Goal: Transaction & Acquisition: Purchase product/service

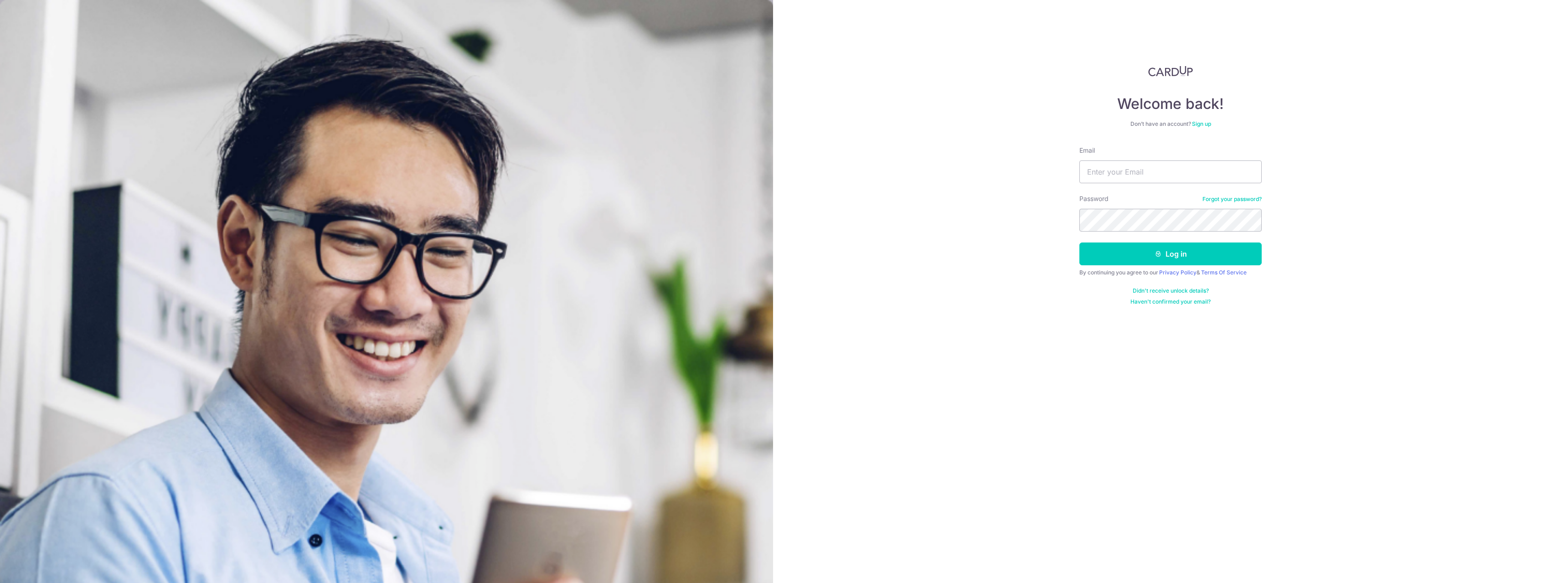
type input "X-ray121@hotmail.com"
click at [1210, 253] on button "Log in" at bounding box center [1171, 253] width 183 height 23
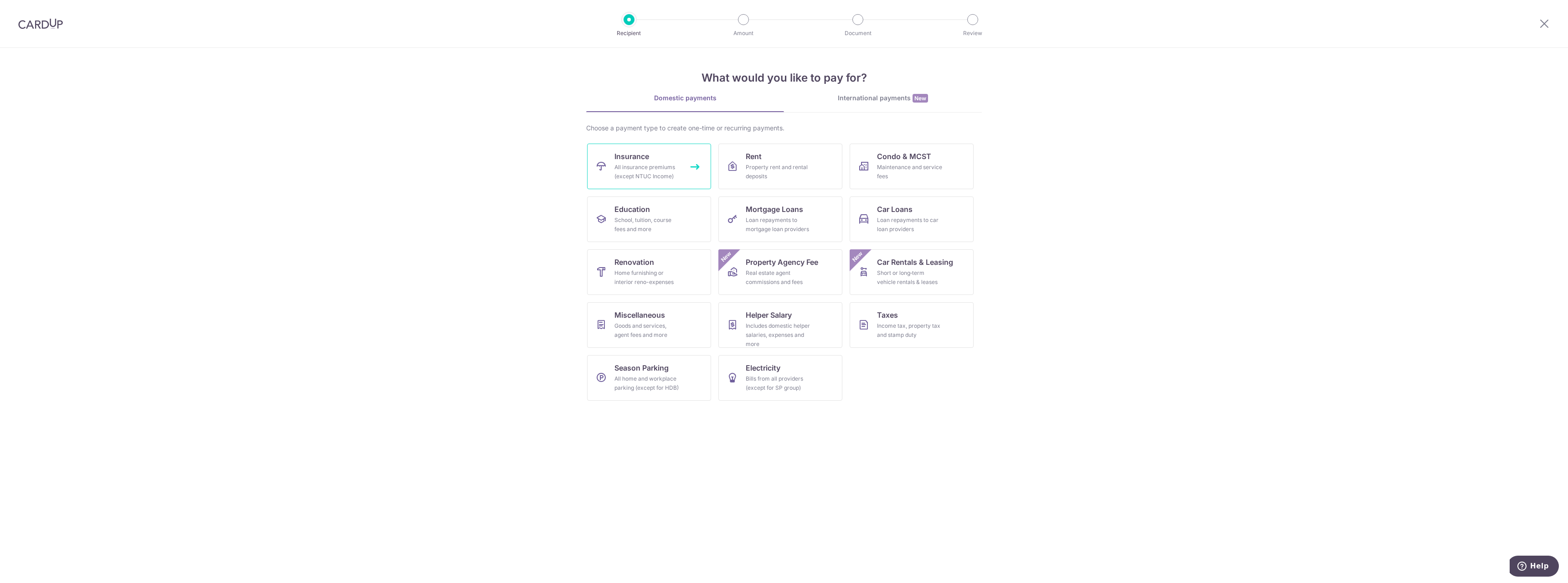
click at [678, 152] on link "Insurance All insurance premiums (except NTUC Income)" at bounding box center [649, 166] width 124 height 46
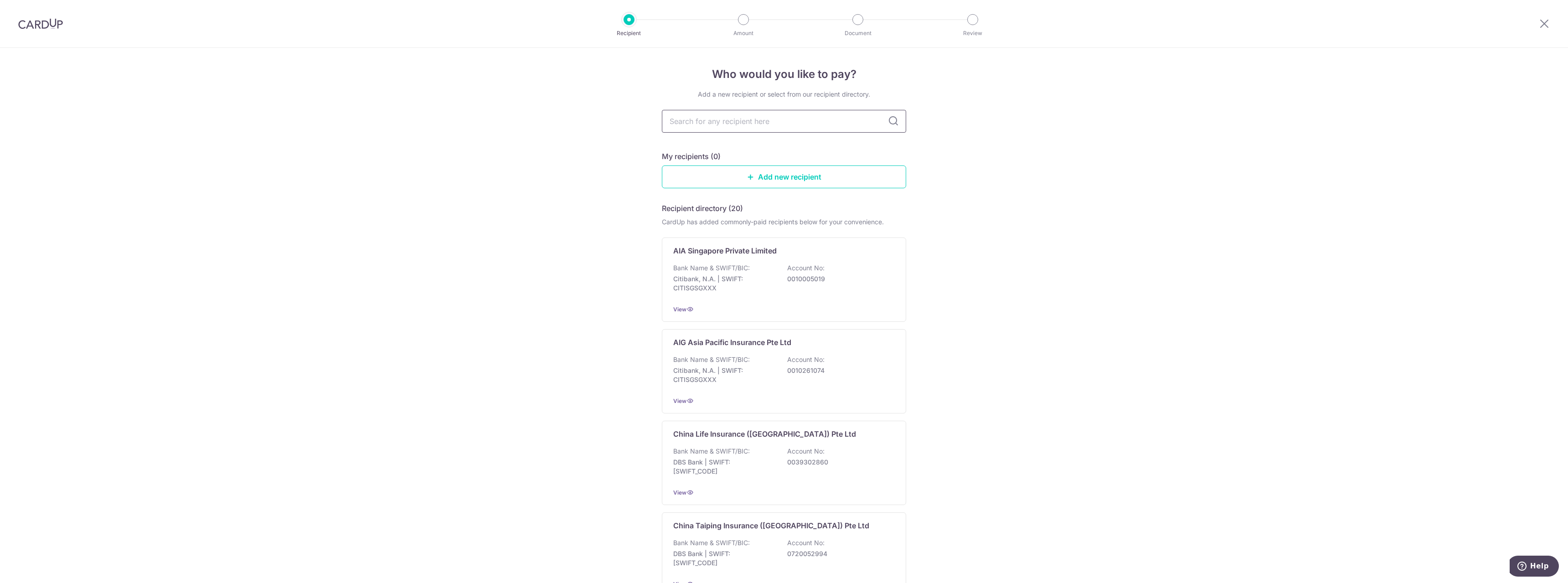
click at [732, 122] on input "text" at bounding box center [783, 120] width 244 height 23
drag, startPoint x: 778, startPoint y: 120, endPoint x: 782, endPoint y: 118, distance: 4.5
click at [779, 120] on input "text" at bounding box center [783, 120] width 244 height 23
type input "a"
type input "aia"
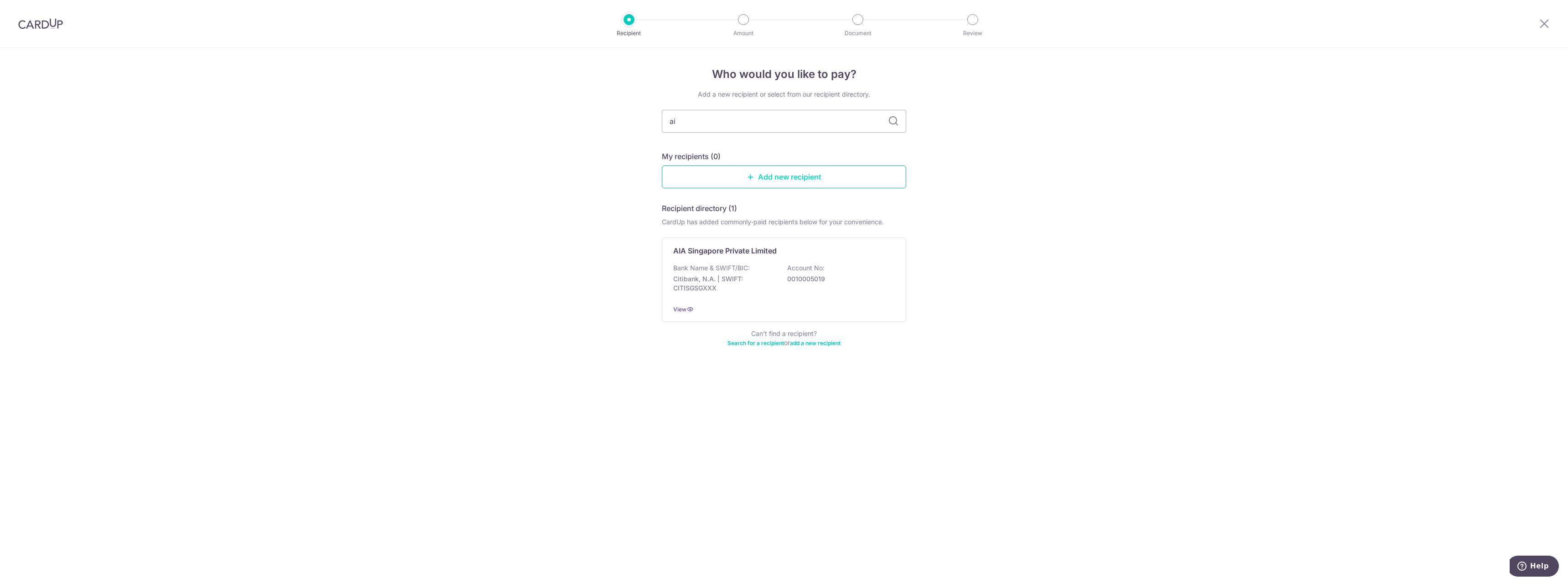
type input "a"
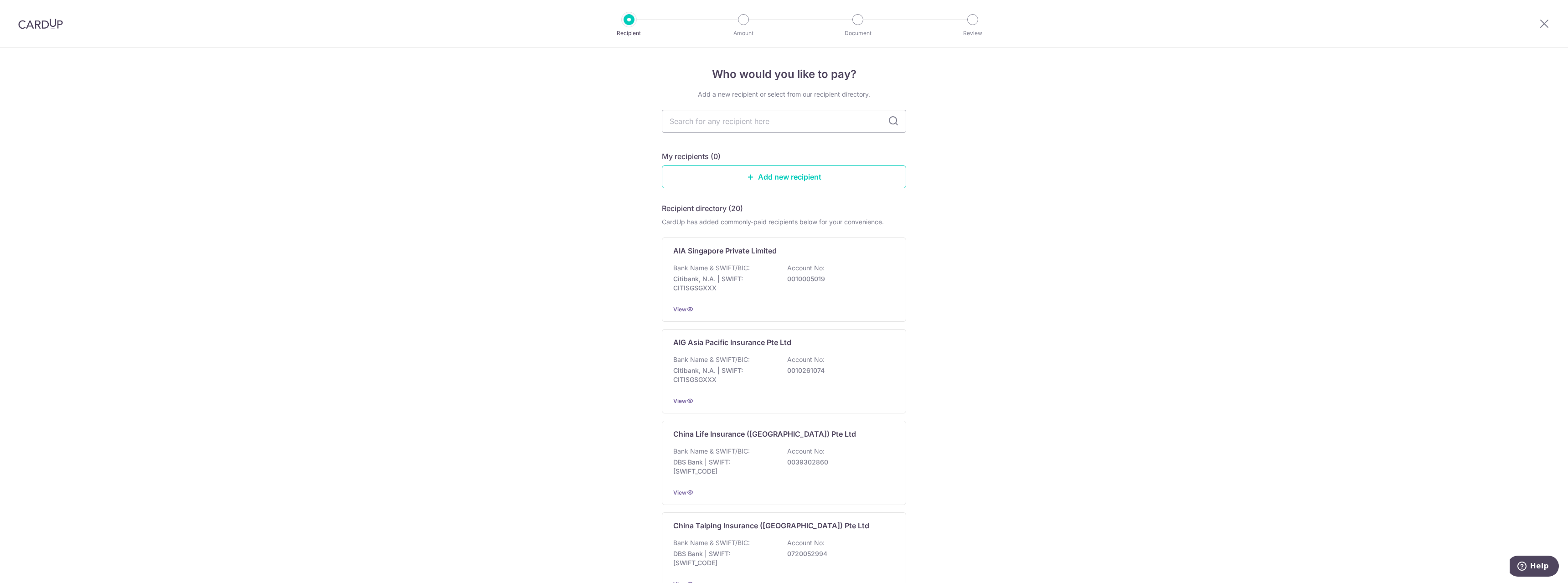
click at [839, 265] on div "Bank Name & SWIFT/BIC: Citibank, N.A. | SWIFT: CITISGSGXXX Account No: 00100050…" at bounding box center [784, 280] width 222 height 33
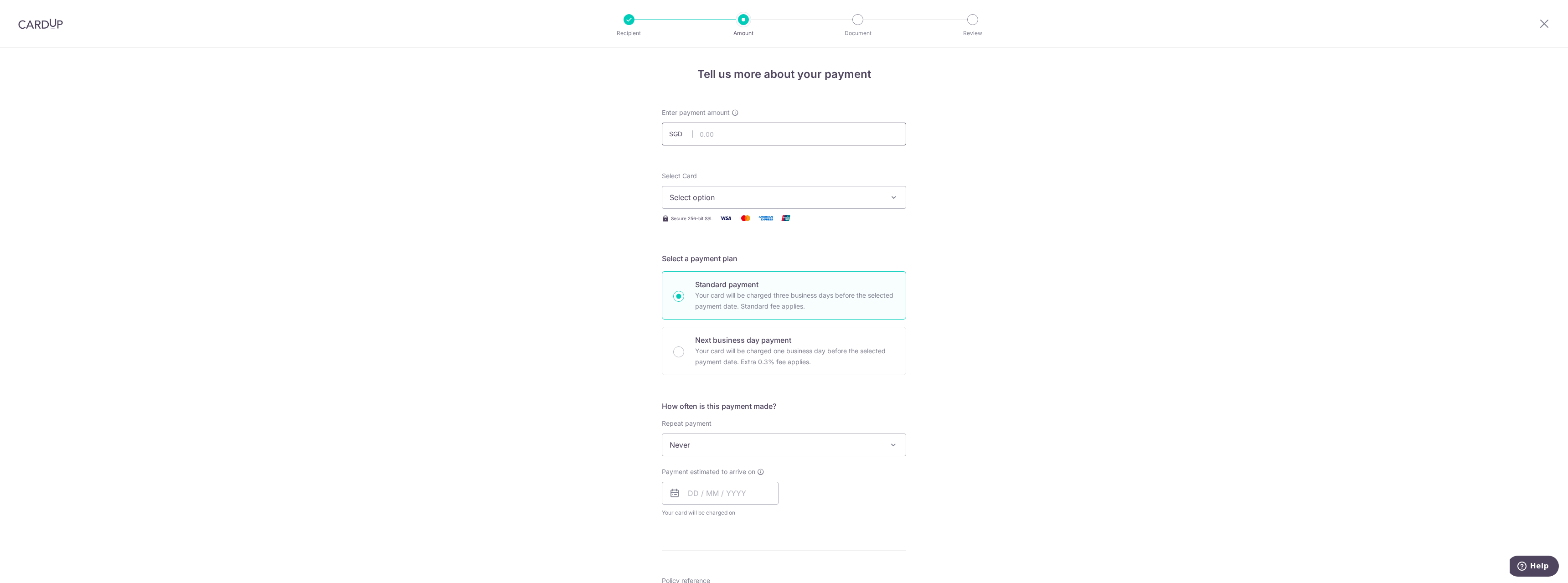
click at [760, 131] on input "text" at bounding box center [783, 133] width 244 height 23
type input "1,930.00"
click at [790, 164] on form "Enter payment amount SGD 1,930.00 1930.00 Select Card Select option Add credit …" at bounding box center [783, 468] width 244 height 721
click at [837, 194] on span "Select option" at bounding box center [775, 197] width 212 height 11
click at [810, 166] on form "Enter payment amount SGD 1,930.00 1930.00 Select Card Select option Add credit …" at bounding box center [783, 468] width 244 height 721
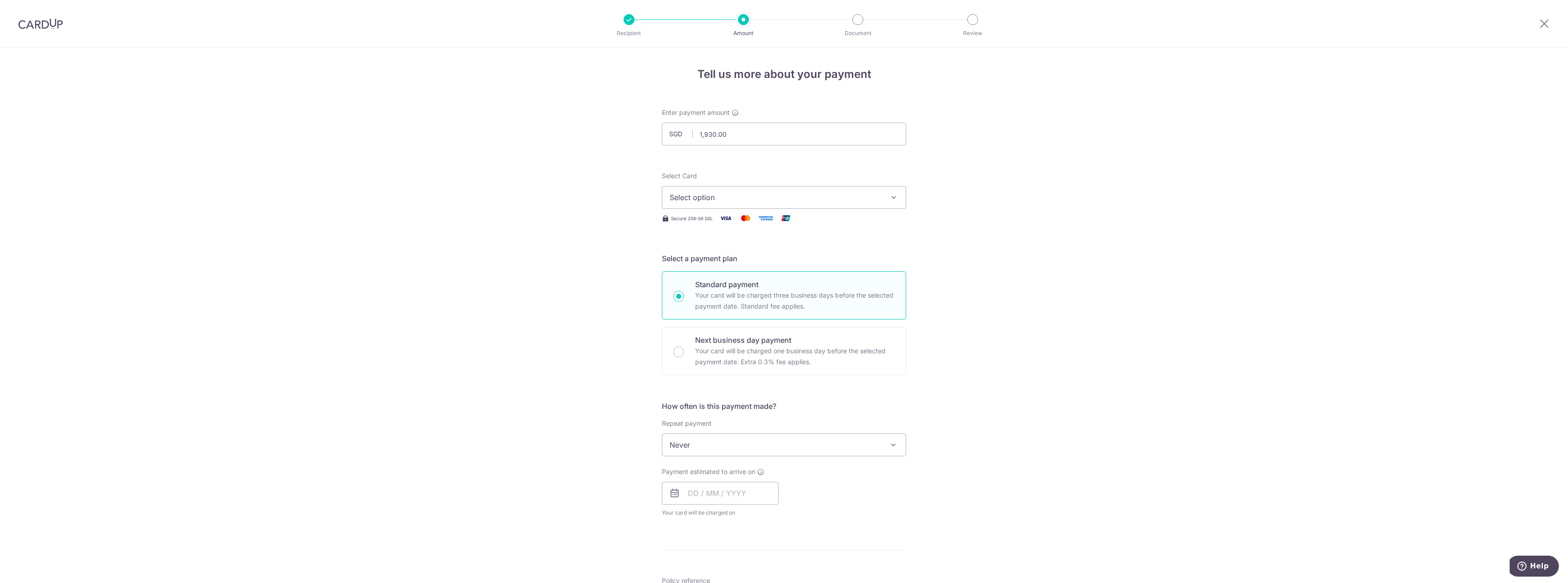
click at [771, 192] on button "Select option" at bounding box center [783, 197] width 244 height 23
click at [945, 267] on div "Tell us more about your payment Enter payment amount SGD 1,930.00 1930.00 Selec…" at bounding box center [784, 460] width 1568 height 825
click at [772, 447] on span "Never" at bounding box center [784, 445] width 243 height 22
click at [812, 407] on h5 "How often is this payment made?" at bounding box center [783, 406] width 244 height 11
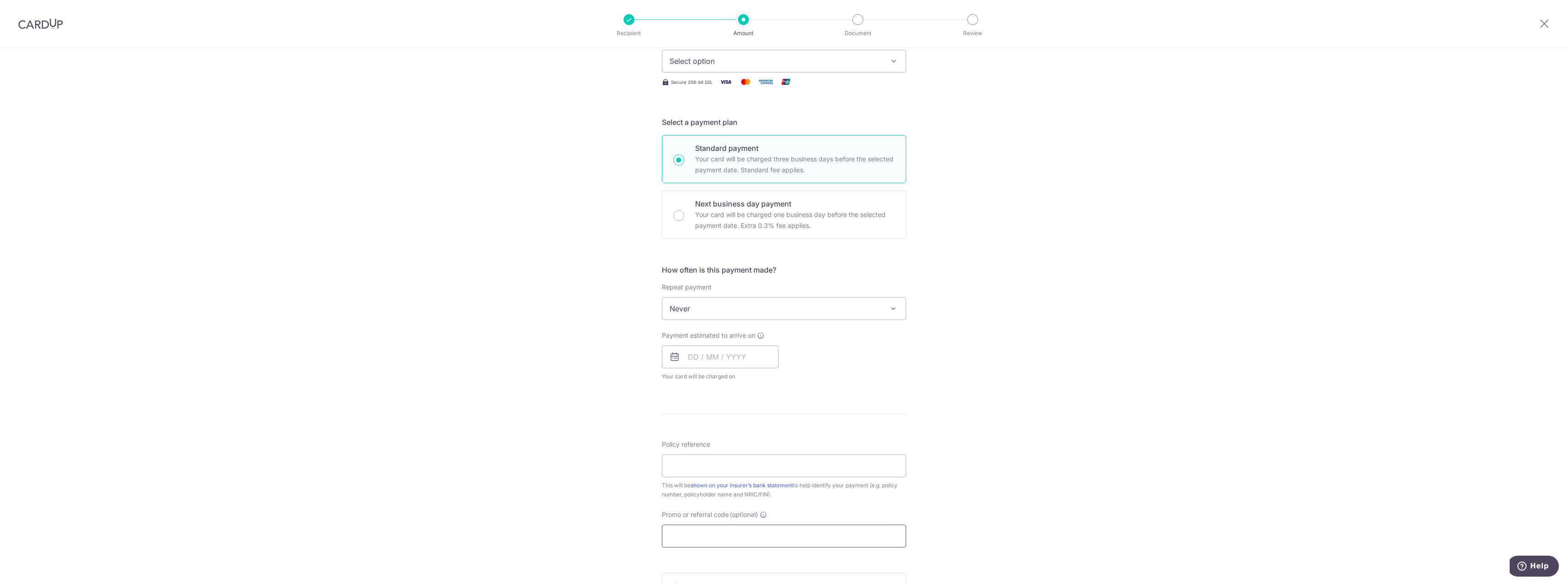
scroll to position [273, 0]
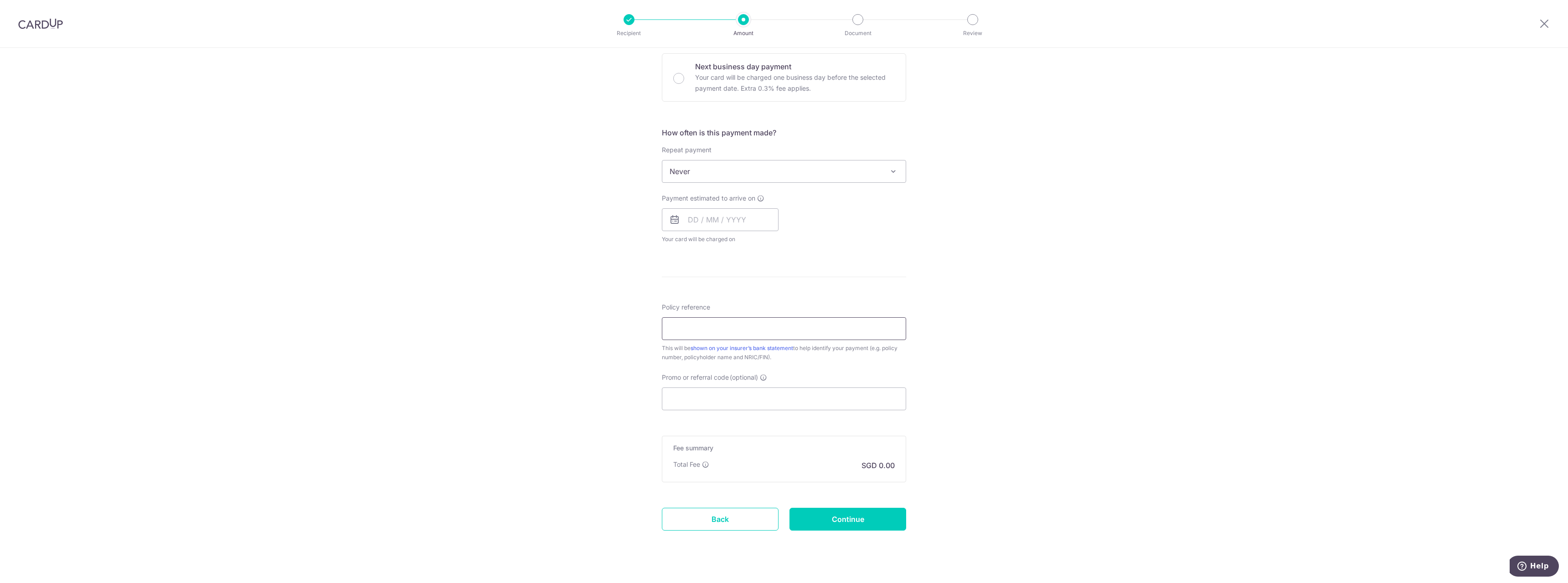
click at [769, 327] on input "Policy reference" at bounding box center [783, 328] width 244 height 23
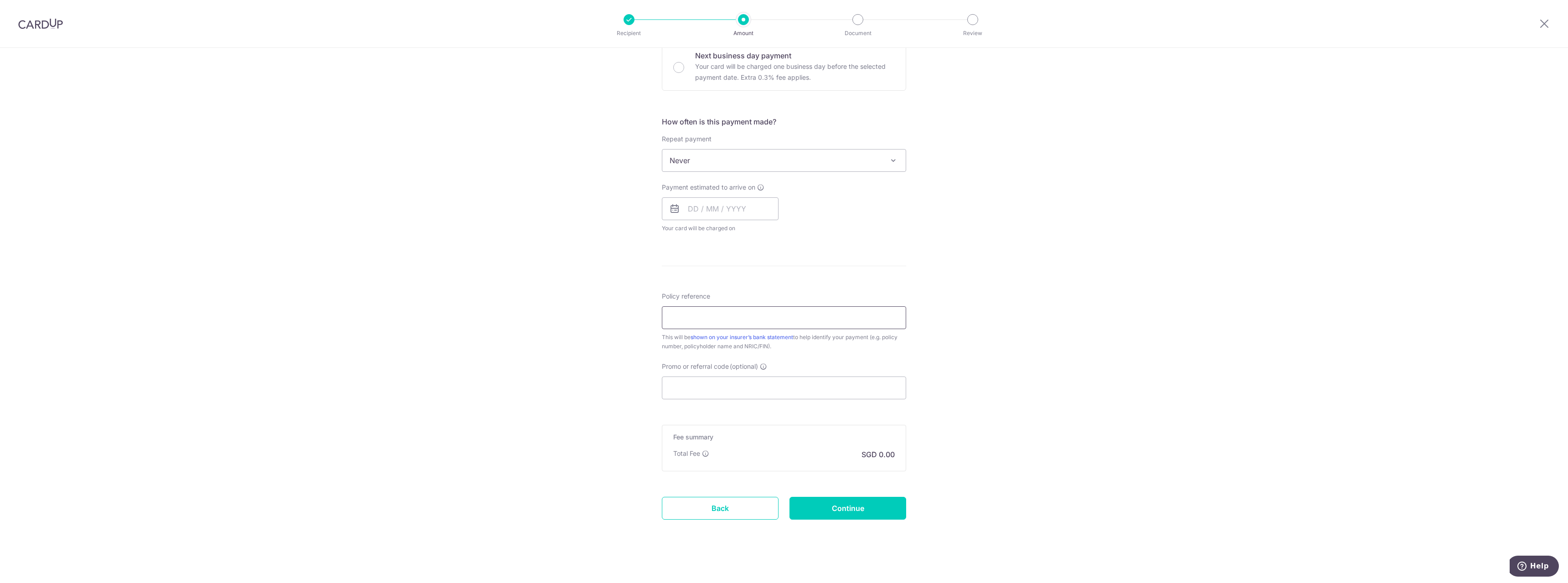
scroll to position [290, 0]
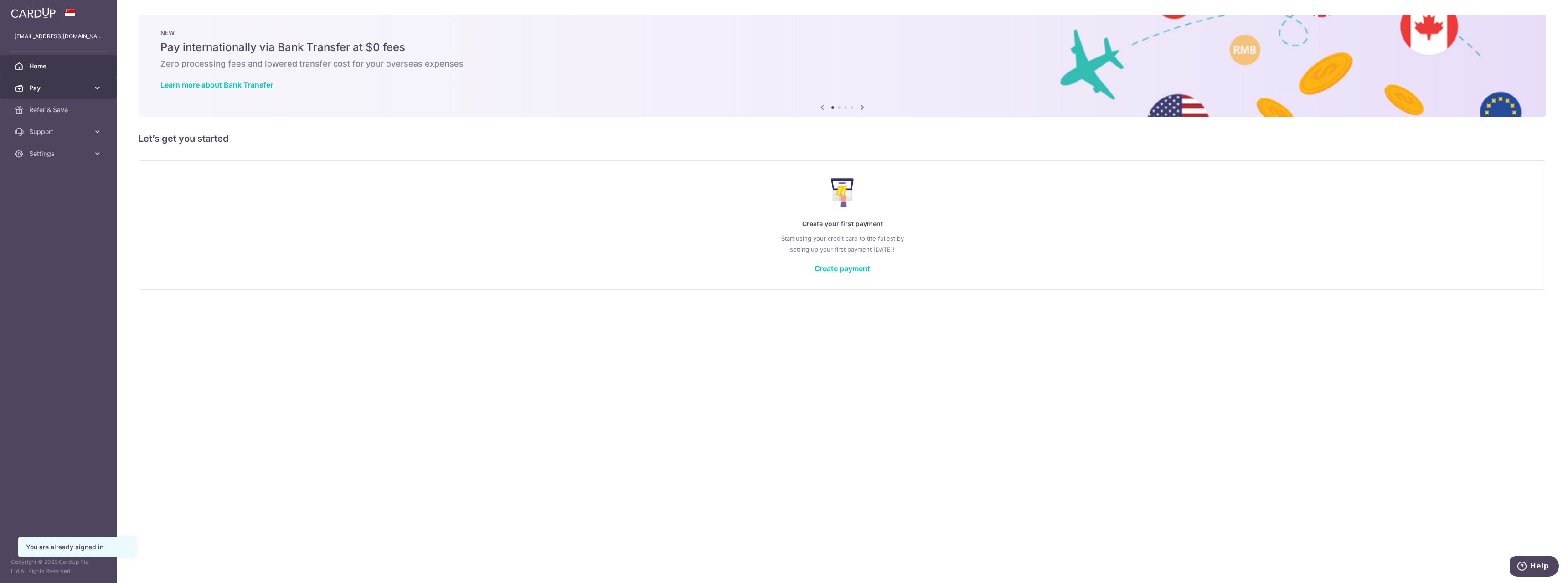
click at [99, 87] on icon at bounding box center [97, 88] width 9 height 9
click at [849, 268] on link "Create payment" at bounding box center [842, 268] width 55 height 9
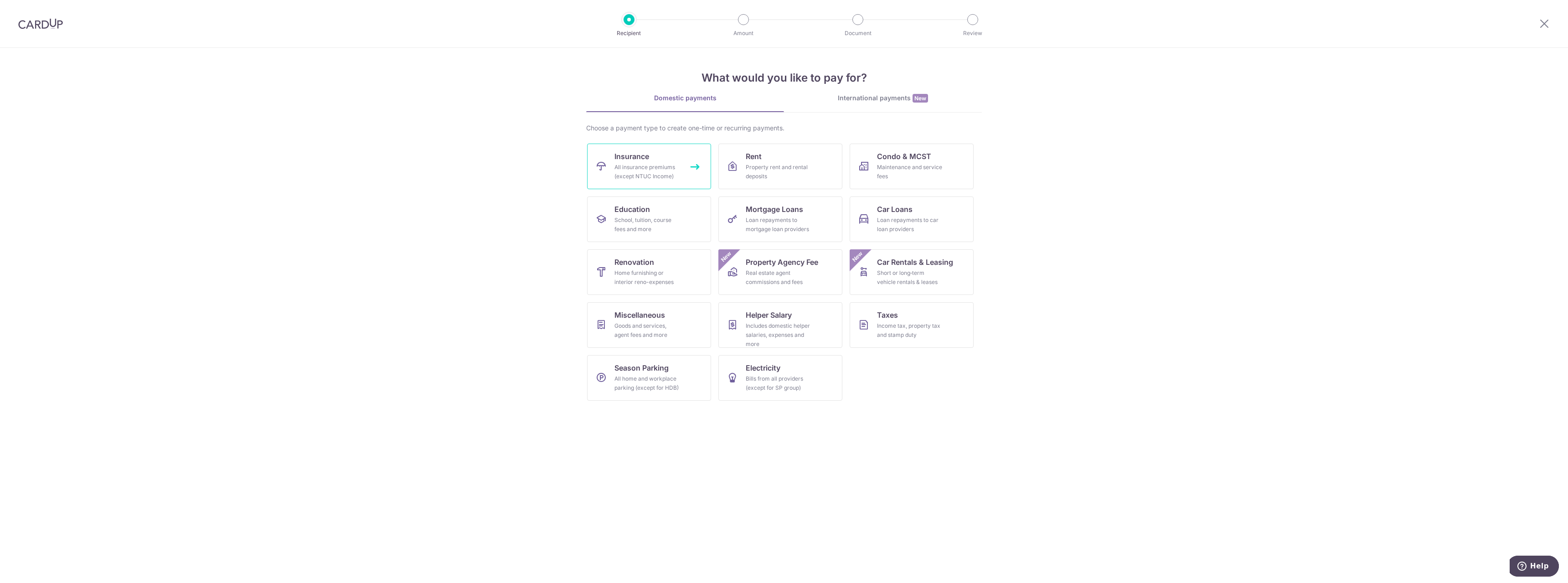
click at [641, 154] on span "Insurance" at bounding box center [631, 156] width 35 height 11
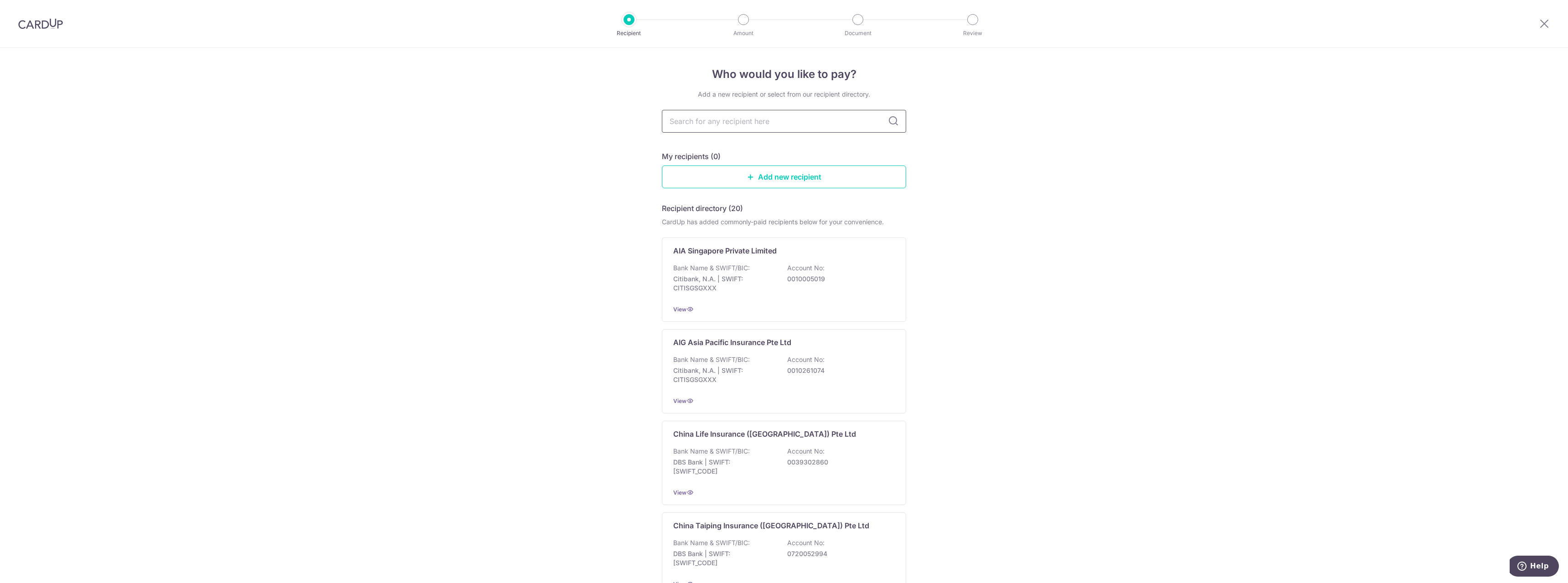
click at [737, 127] on input "text" at bounding box center [783, 120] width 244 height 23
type input "ai"
type input "aia"
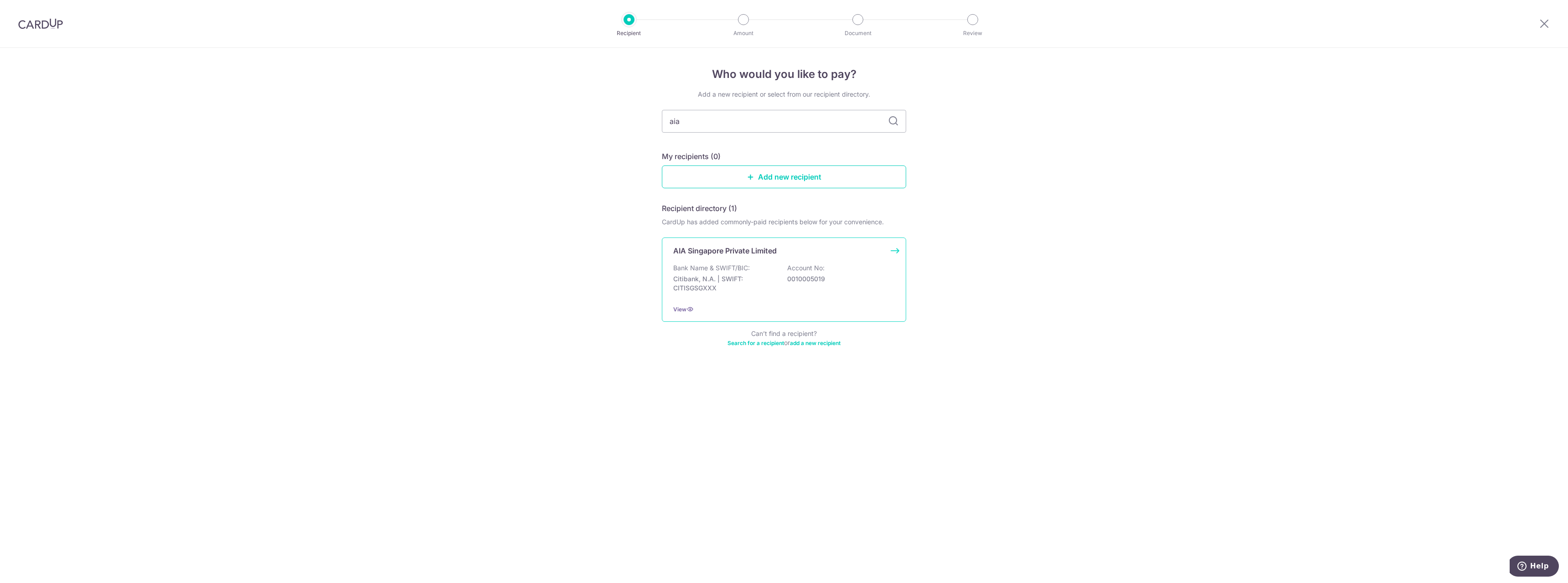
click at [817, 282] on p "0010005019" at bounding box center [838, 279] width 102 height 9
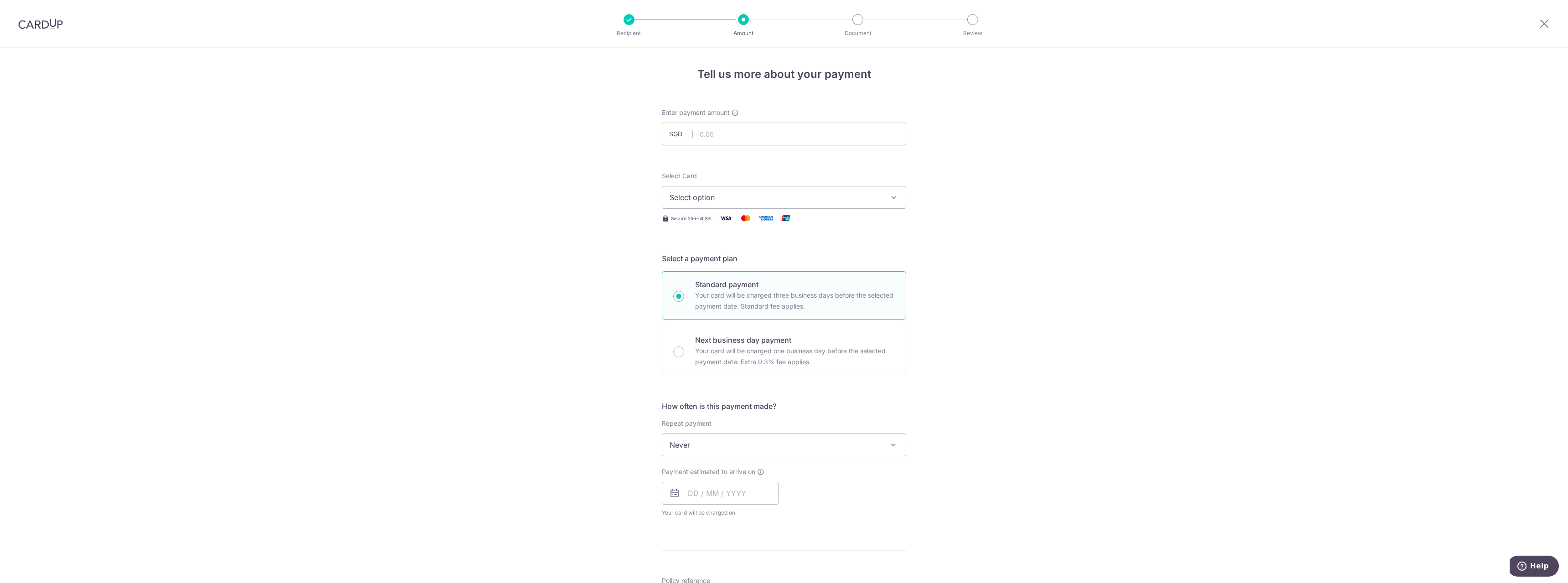
click at [771, 192] on button "Select option" at bounding box center [783, 197] width 244 height 23
click at [738, 229] on link "Add credit card" at bounding box center [784, 223] width 243 height 16
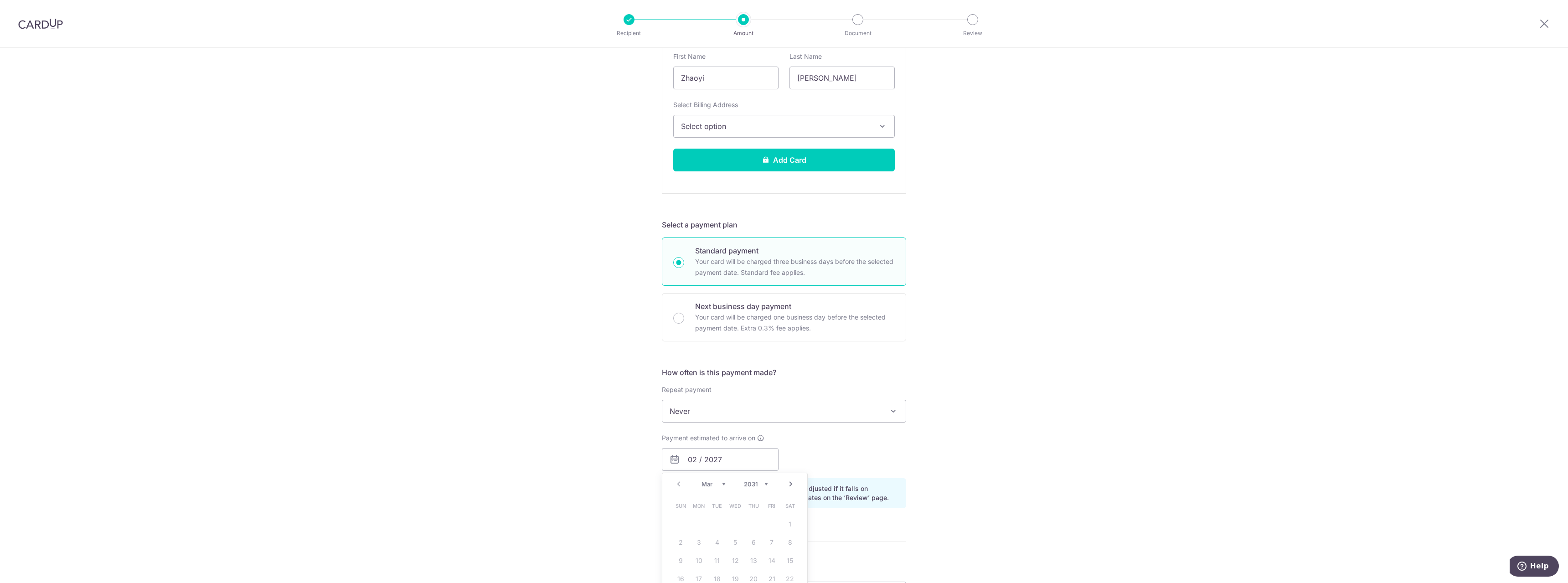
scroll to position [365, 0]
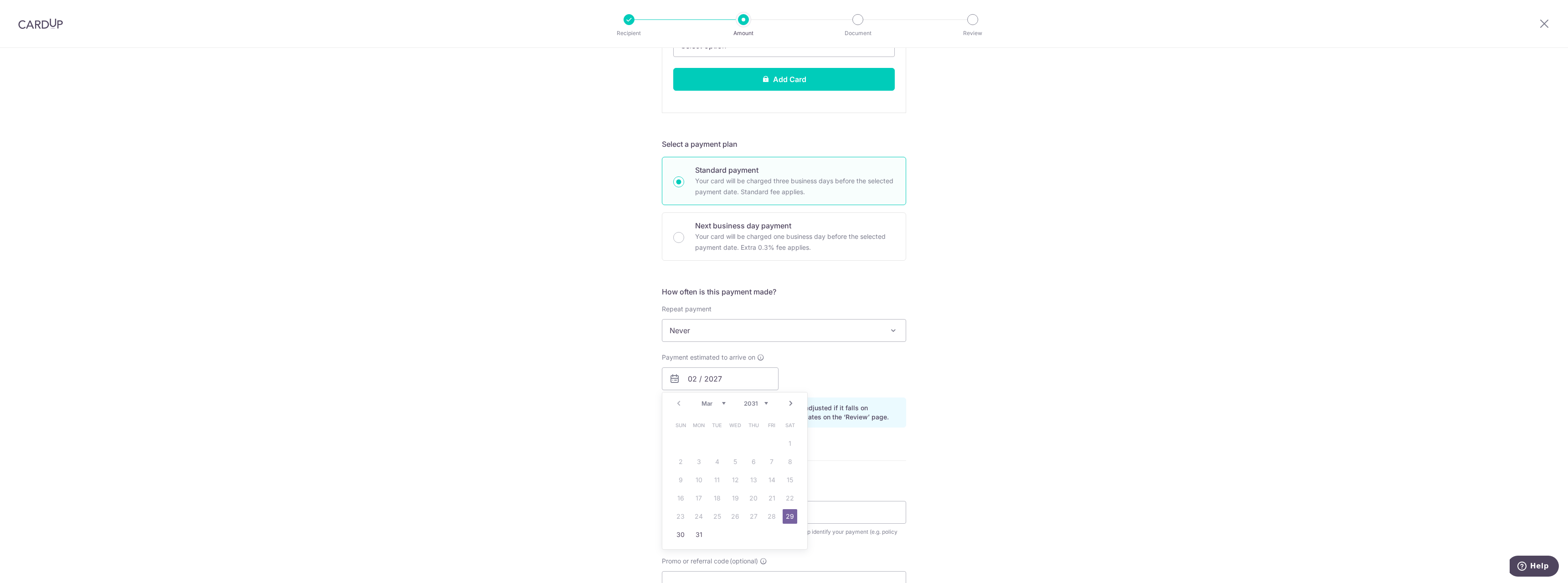
click at [883, 366] on div "Payment estimated to arrive on 02 / 2027 Prev Next Mar Apr May Jun Jul Aug Sep …" at bounding box center [783, 371] width 255 height 37
click at [761, 374] on input "02 / 2027" at bounding box center [720, 379] width 117 height 23
click at [755, 463] on link "11" at bounding box center [754, 462] width 15 height 15
type input "[DATE]"
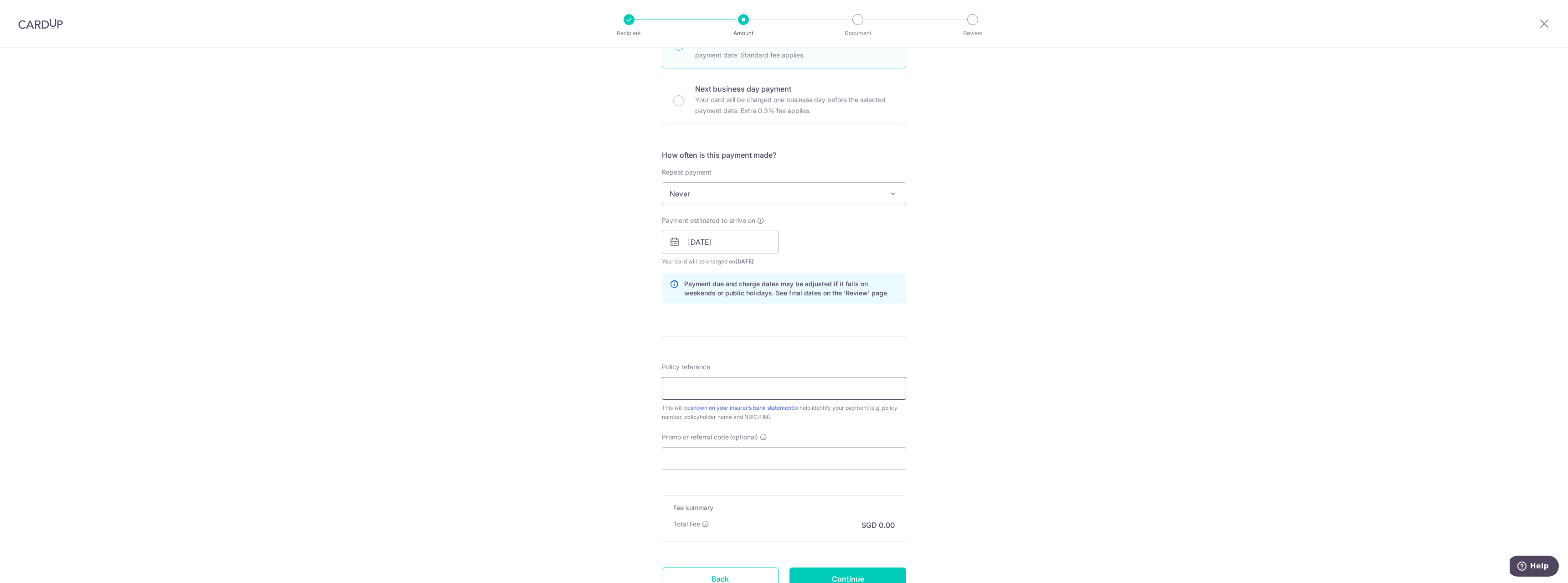
click at [796, 393] on input "Policy reference" at bounding box center [783, 388] width 244 height 23
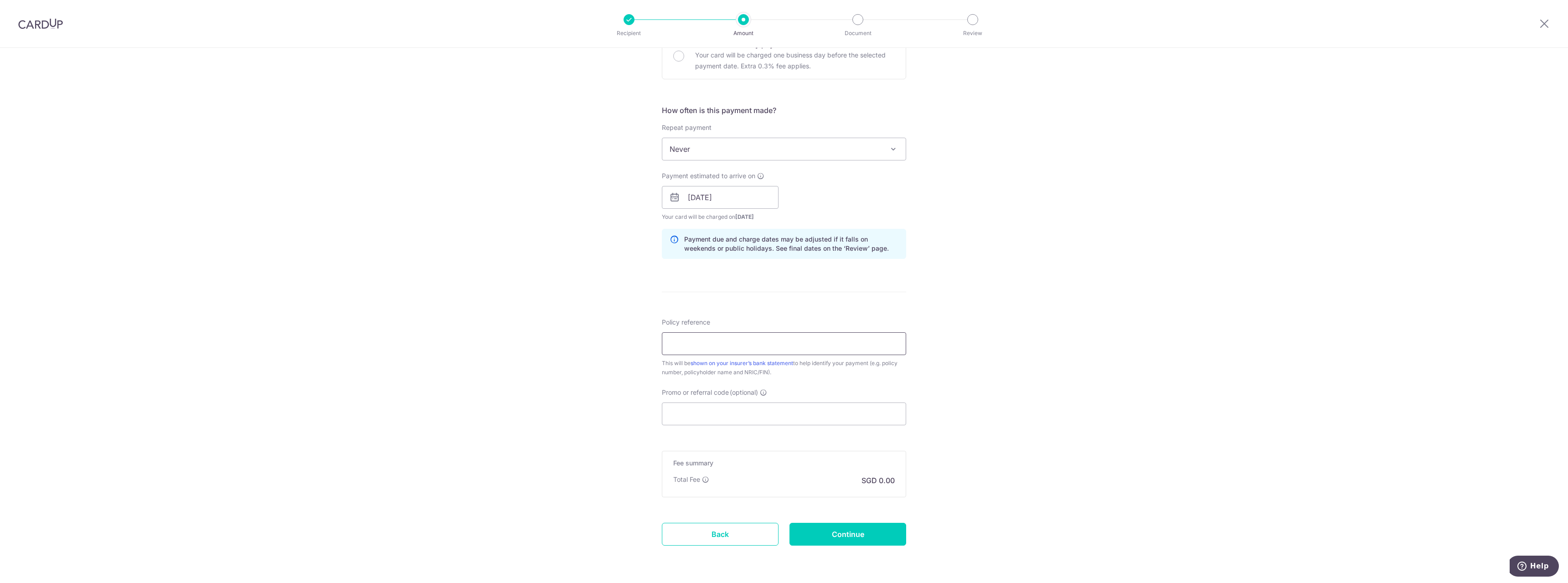
scroll to position [577, 0]
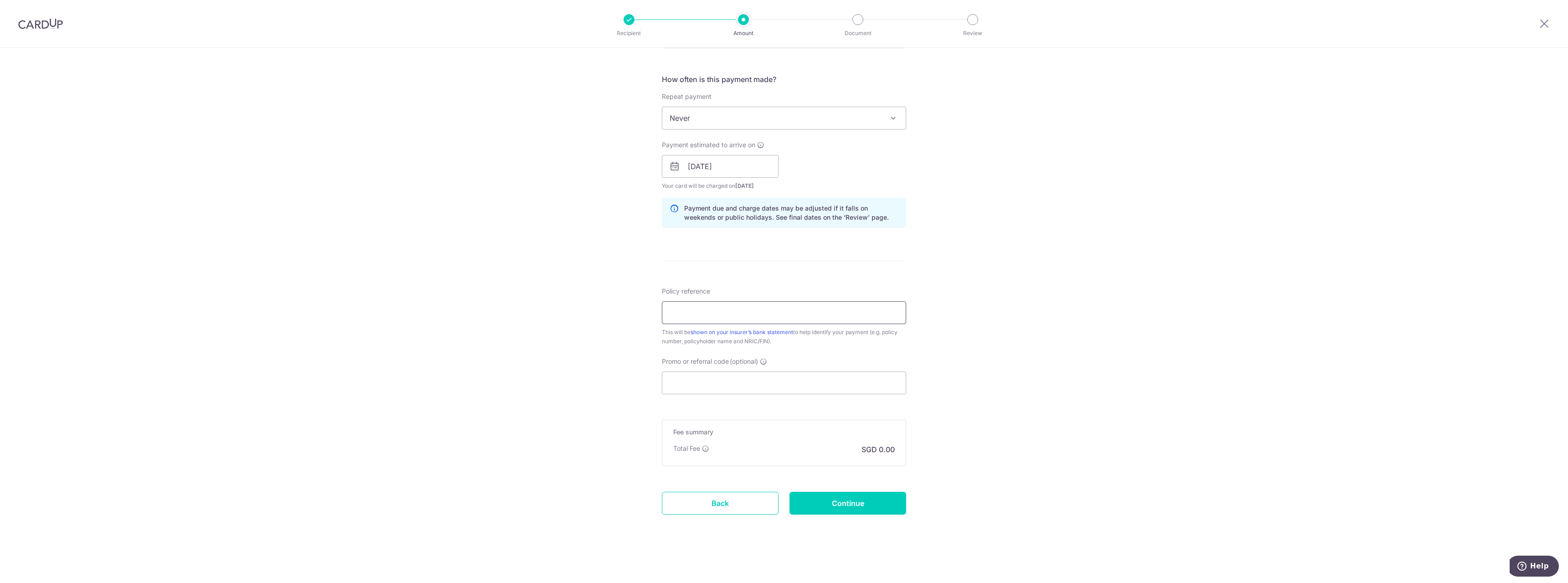
click at [755, 313] on input "Policy reference" at bounding box center [783, 312] width 244 height 23
type input "Ts"
click at [745, 381] on input "Promo or referral code (optional)" at bounding box center [783, 382] width 244 height 23
click at [939, 406] on div "Tell us more about your payment Enter payment amount SGD Select Card Add new ca…" at bounding box center [784, 27] width 1568 height 1112
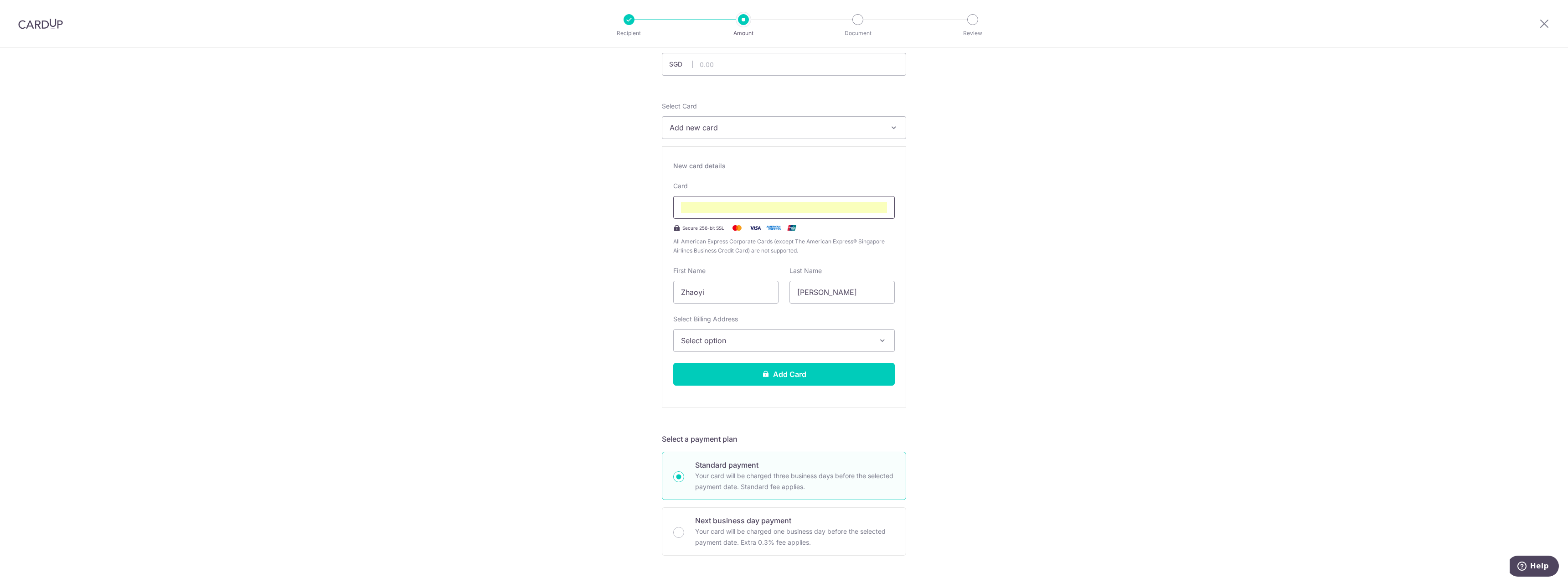
scroll to position [0, 0]
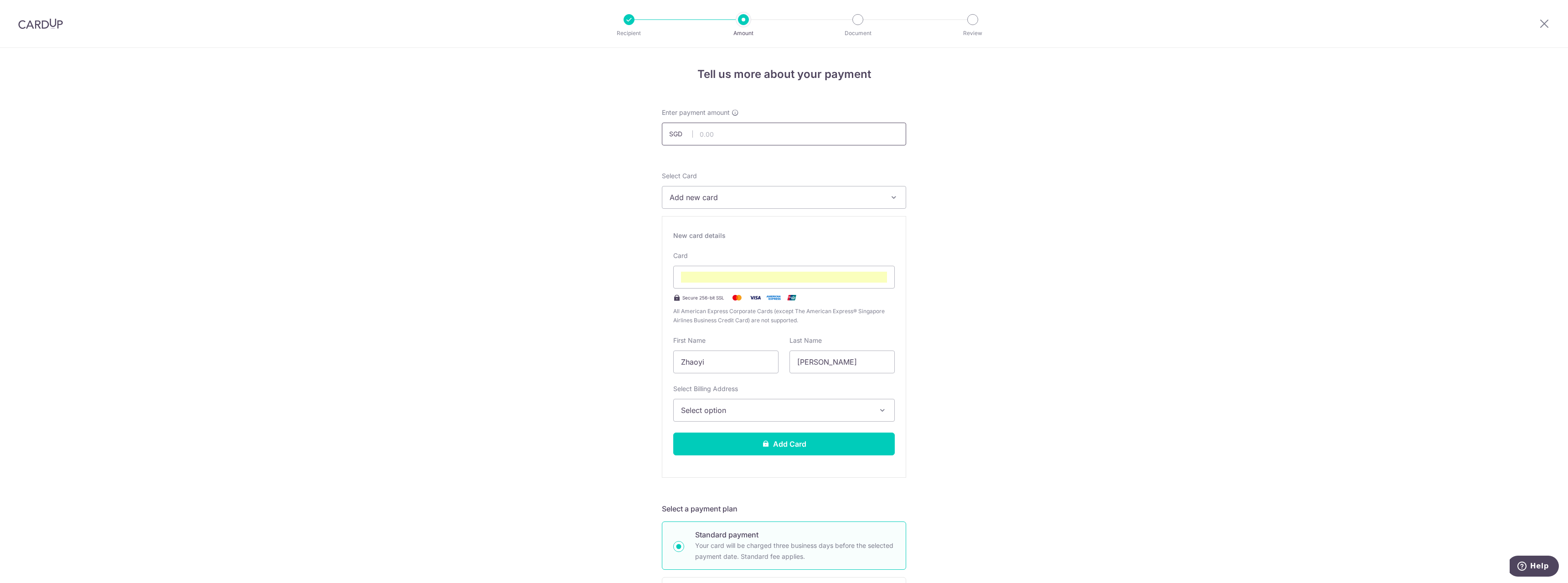
click at [752, 131] on input "text" at bounding box center [783, 133] width 244 height 23
type input "1,930.00"
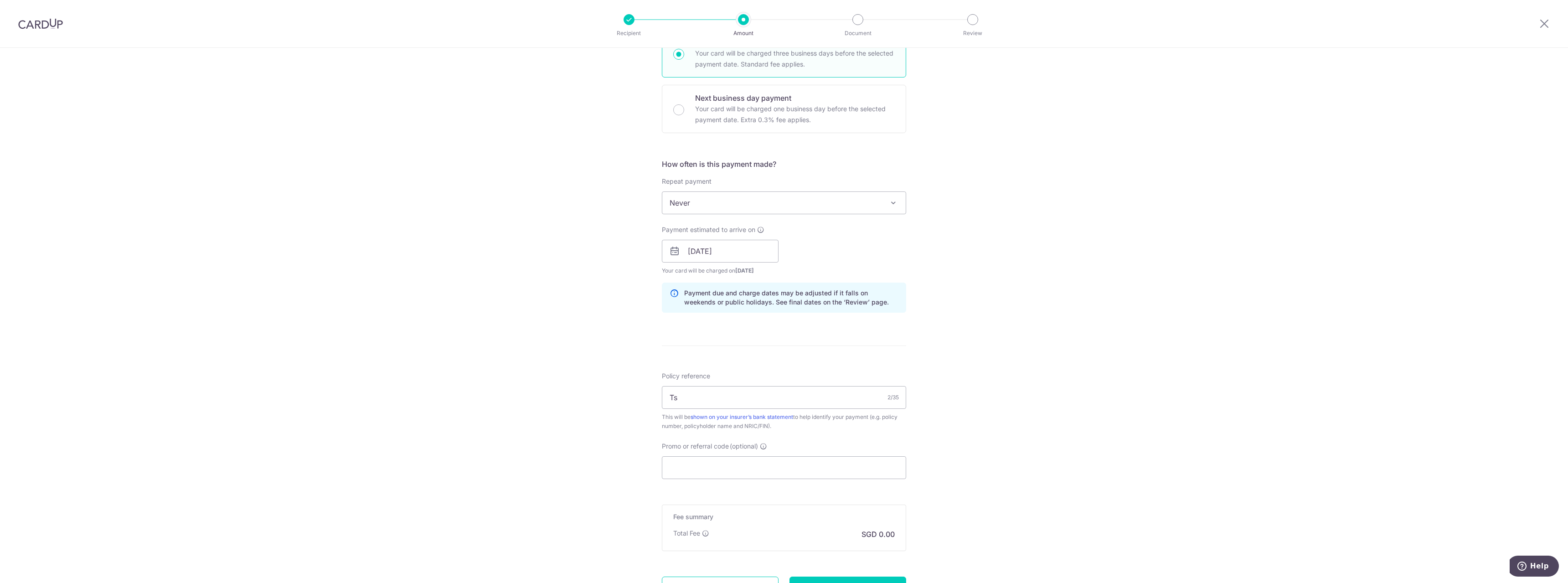
scroll to position [577, 0]
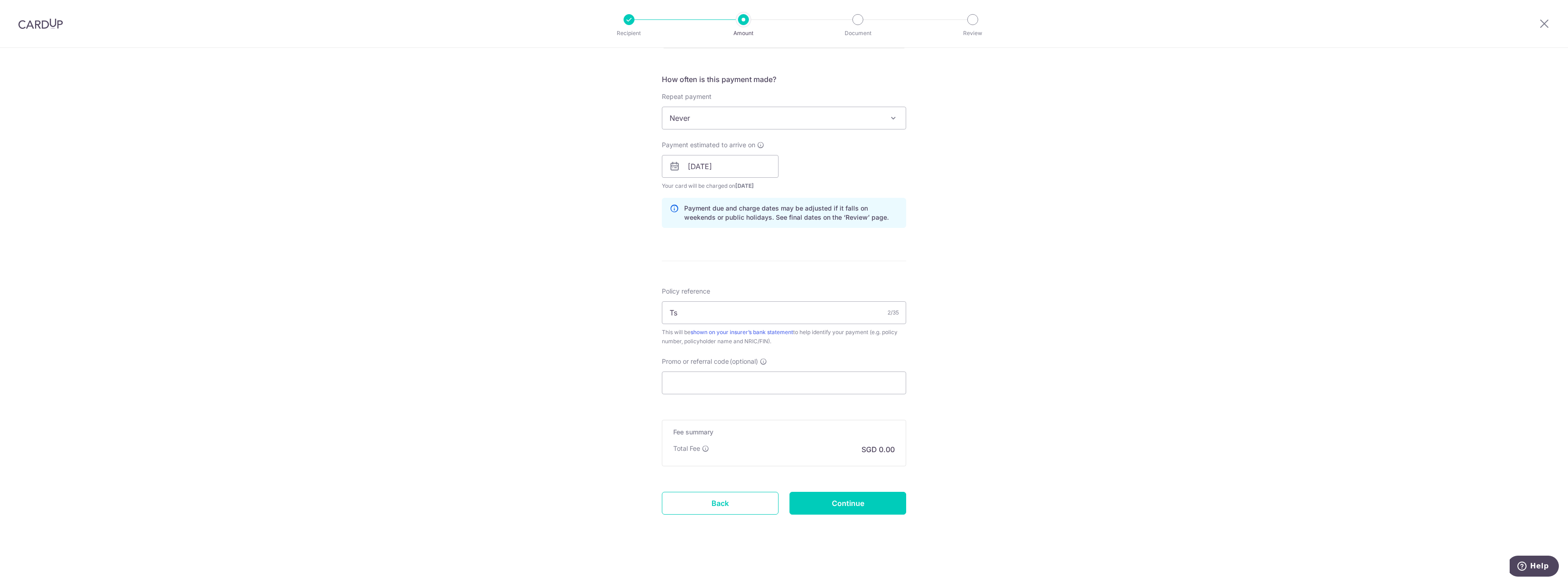
click at [1003, 307] on div "Tell us more about your payment Enter payment amount SGD 1,930.00 1930.00 Selec…" at bounding box center [784, 27] width 1568 height 1112
click at [755, 316] on input "Ts" at bounding box center [783, 312] width 244 height 23
drag, startPoint x: 725, startPoint y: 316, endPoint x: 618, endPoint y: 309, distance: 107.2
click at [620, 310] on div "Tell us more about your payment Enter payment amount SGD 1,930.00 1930.00 Selec…" at bounding box center [784, 27] width 1568 height 1112
type input "Test"
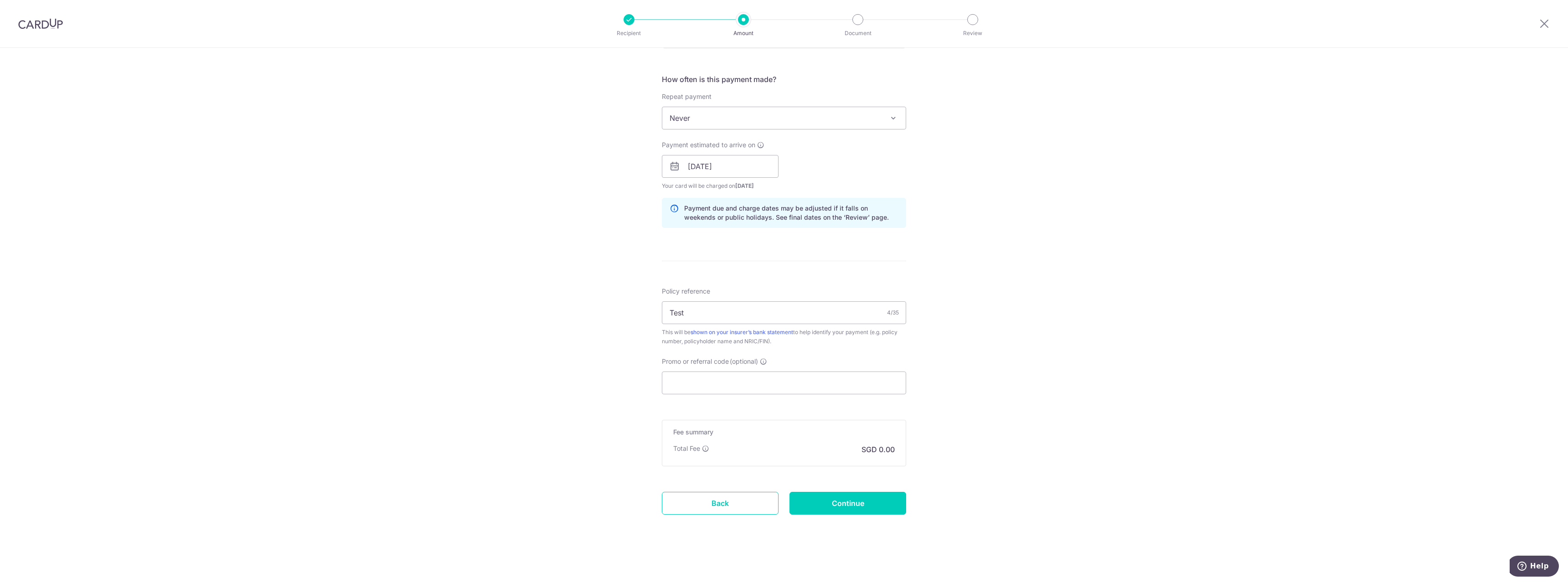
click at [997, 351] on div "Tell us more about your payment Enter payment amount SGD 1,930.00 1930.00 Selec…" at bounding box center [784, 27] width 1568 height 1112
click at [962, 357] on div "Tell us more about your payment Enter payment amount SGD 1,930.00 1930.00 Selec…" at bounding box center [784, 27] width 1568 height 1112
click at [844, 492] on input "Continue" at bounding box center [848, 503] width 117 height 23
type input "Create Schedule"
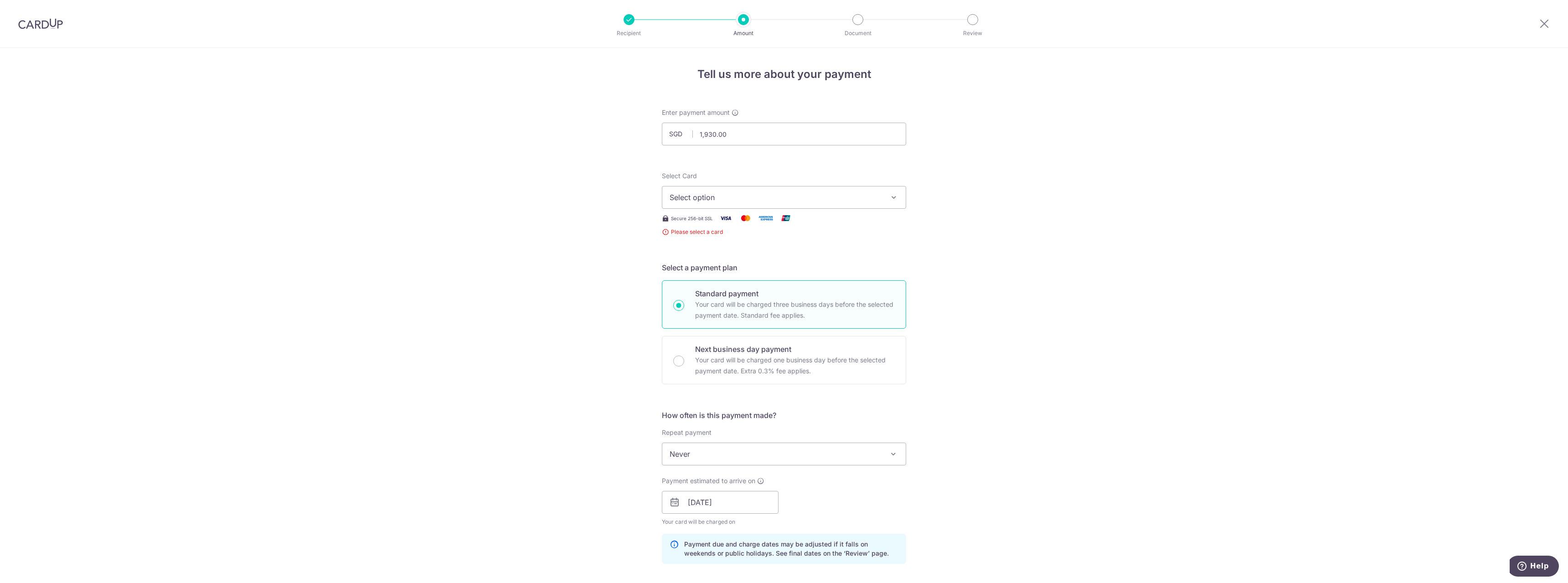
click at [739, 201] on span "Select option" at bounding box center [775, 197] width 212 height 11
click at [724, 227] on span "Add credit card" at bounding box center [792, 223] width 212 height 9
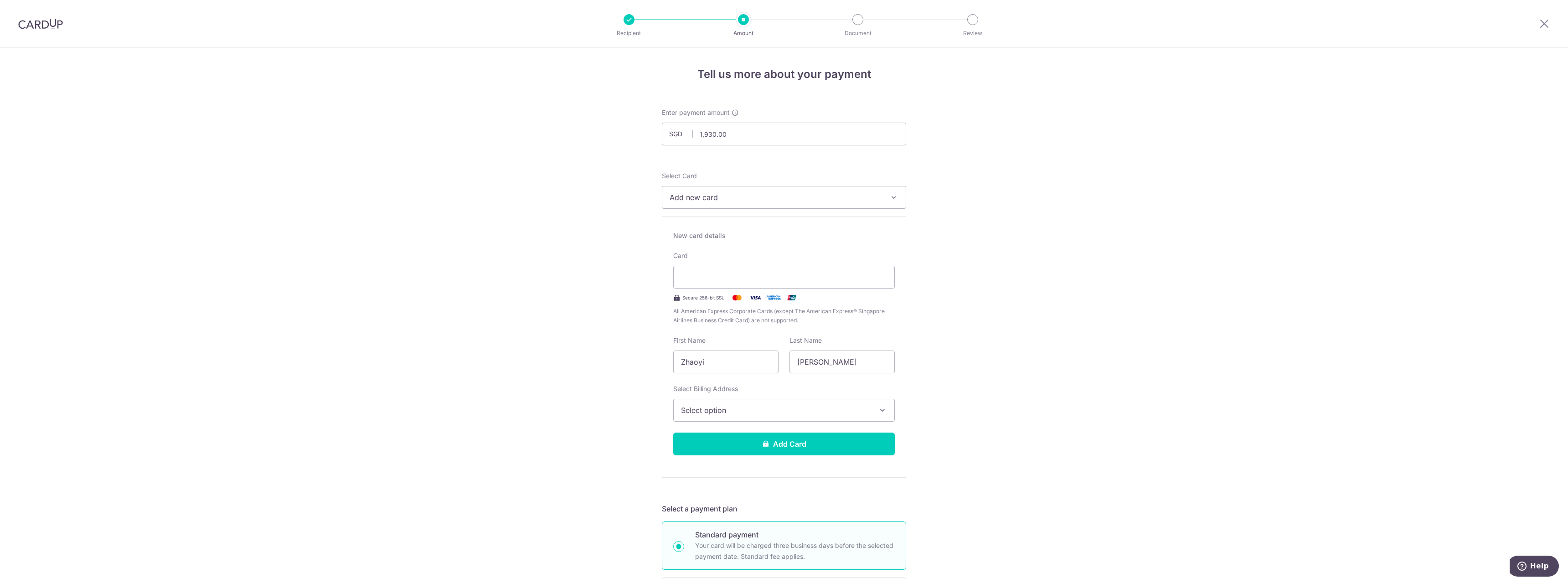
click at [749, 290] on div "Card Secure 256-bit SSL All American Express Corporate Cards (except The Americ…" at bounding box center [784, 288] width 222 height 74
click at [749, 287] on div at bounding box center [784, 277] width 222 height 23
click at [848, 447] on button "Add Card" at bounding box center [784, 444] width 222 height 23
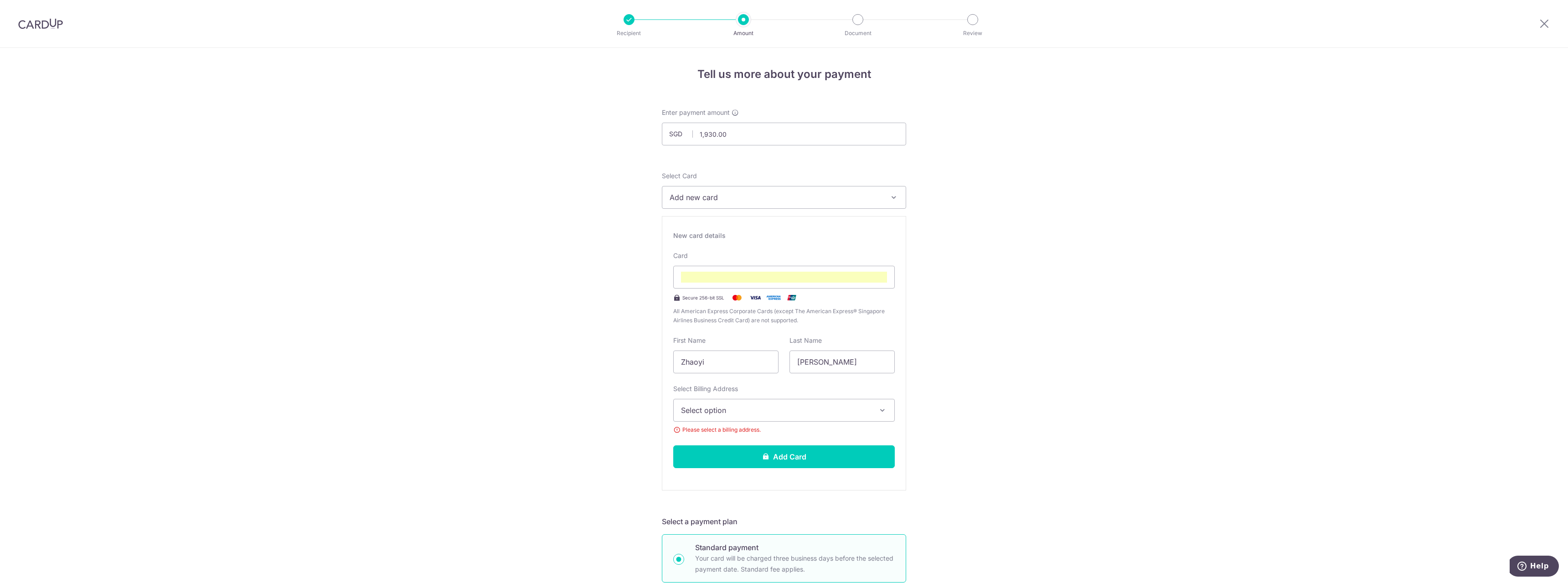
click at [813, 409] on span "Select option" at bounding box center [776, 410] width 190 height 11
click at [771, 432] on span "Add Billing Address" at bounding box center [793, 435] width 190 height 9
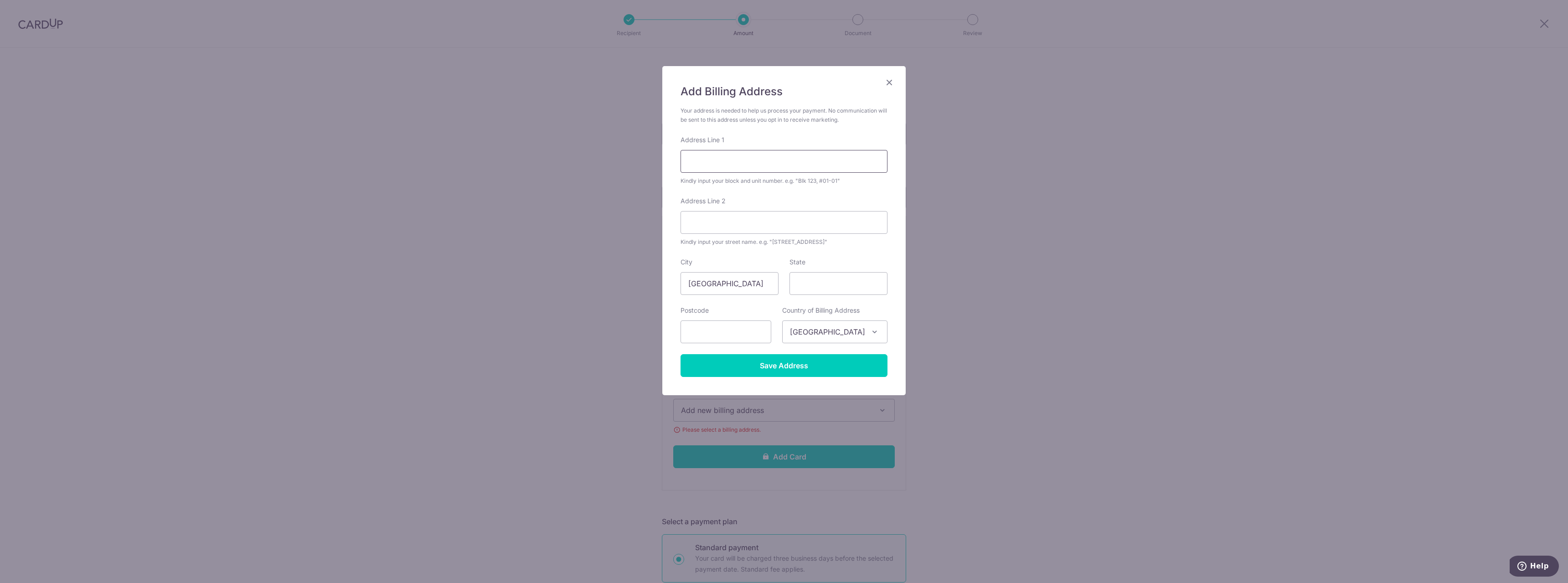
click at [756, 164] on input "Address Line 1" at bounding box center [784, 161] width 207 height 23
type input "b"
type input "Blk 856B, #07-152"
click at [772, 220] on input "Address Line 2" at bounding box center [784, 222] width 207 height 23
click at [730, 224] on input "Tampines st 82" at bounding box center [784, 222] width 207 height 23
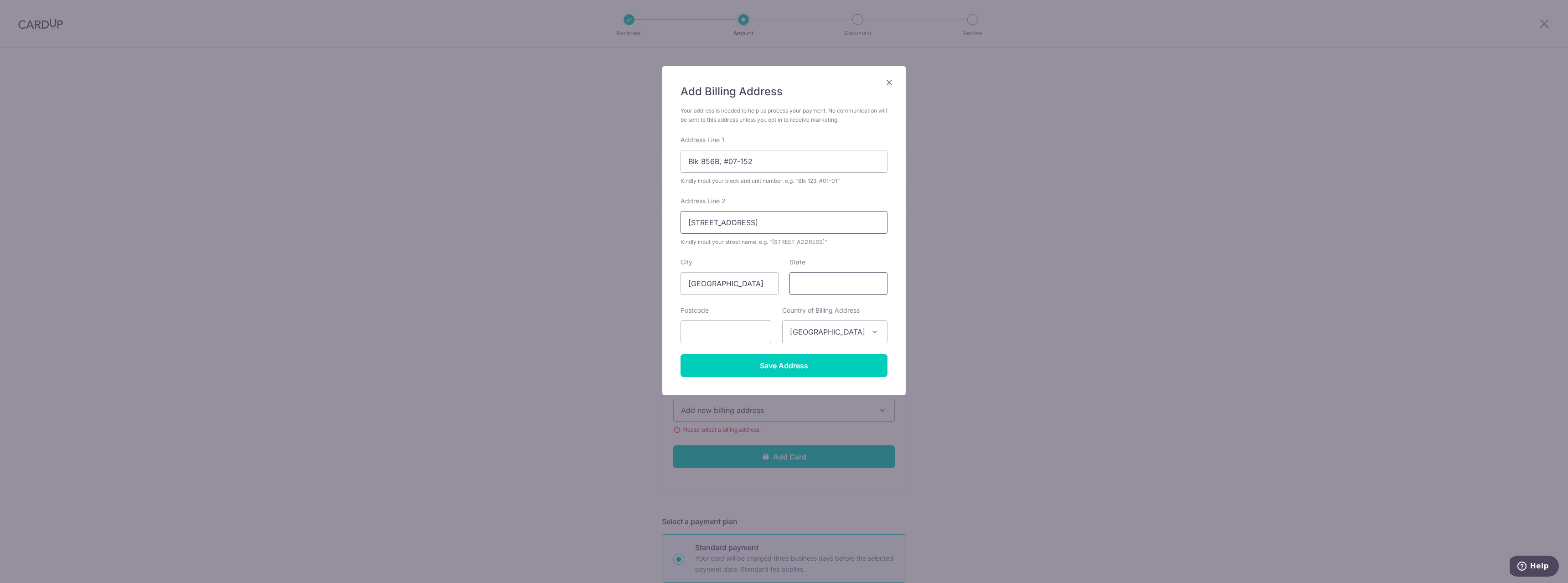
type input "[STREET_ADDRESS]"
click at [816, 282] on input "State" at bounding box center [838, 283] width 98 height 23
click at [835, 373] on input "Save Address" at bounding box center [784, 365] width 207 height 23
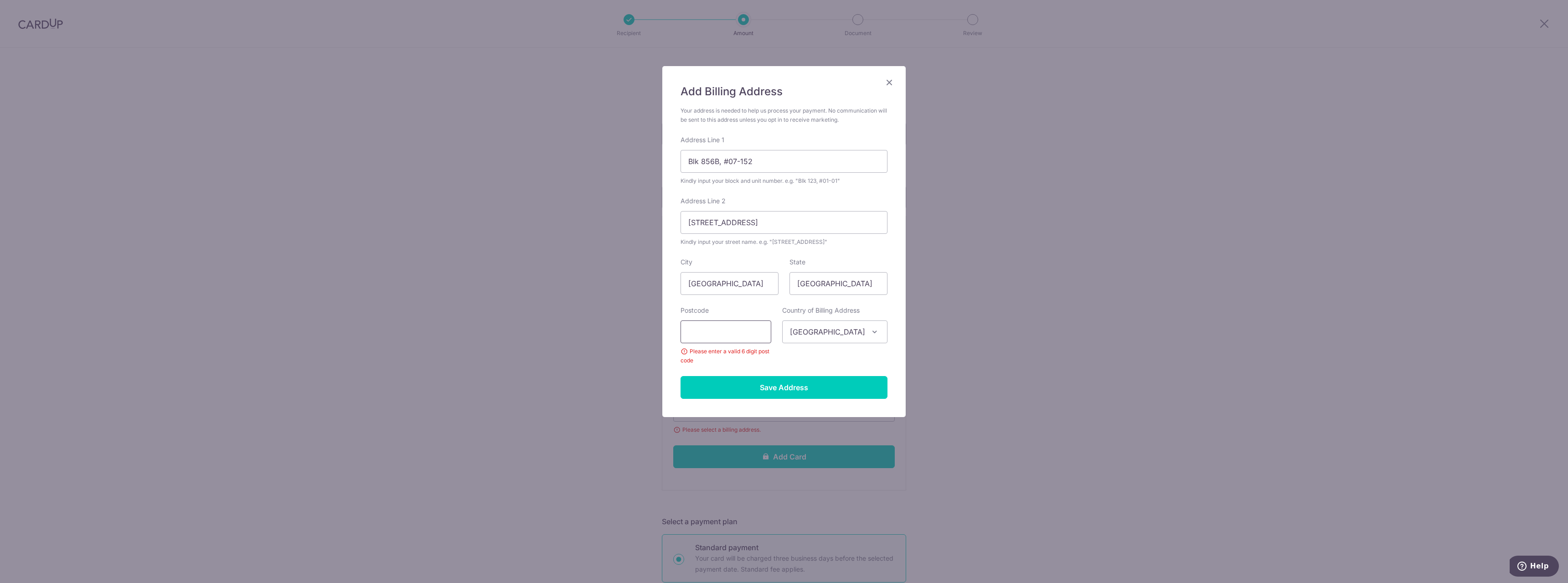
click at [740, 335] on input "text" at bounding box center [726, 331] width 91 height 23
type input "522856"
click at [810, 386] on input "Save Address" at bounding box center [784, 387] width 207 height 23
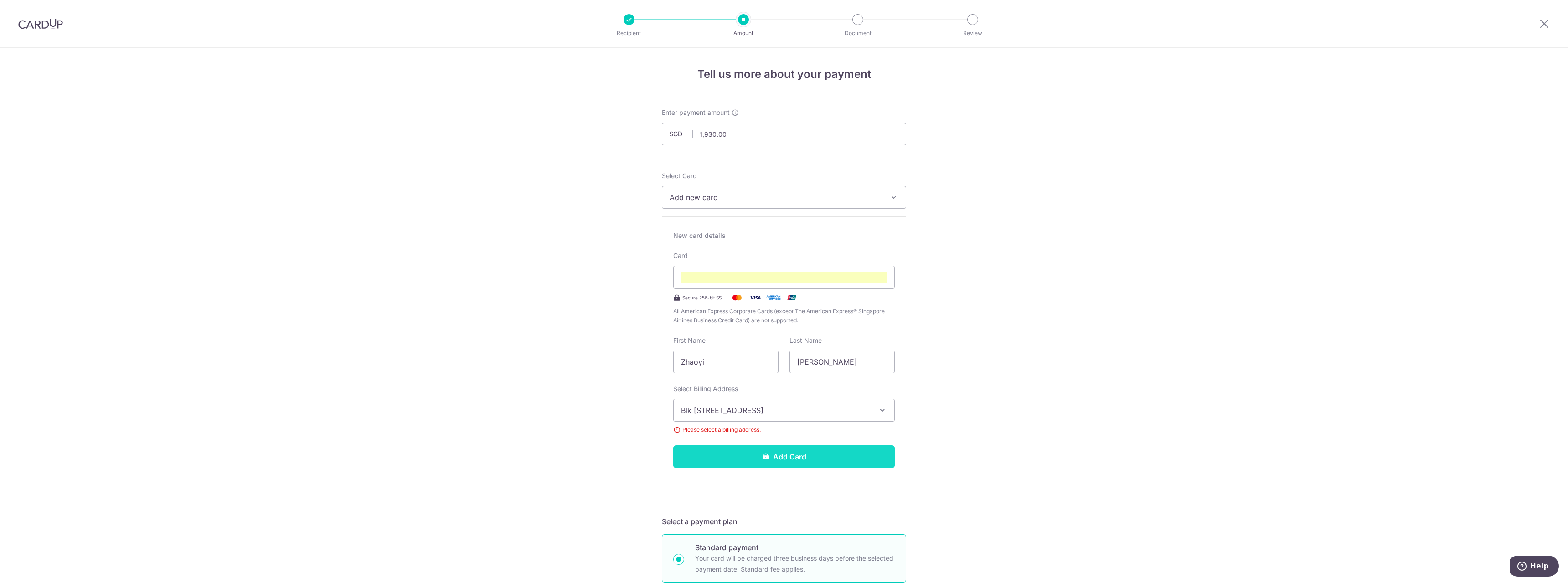
click at [849, 451] on button "Add Card" at bounding box center [784, 456] width 222 height 23
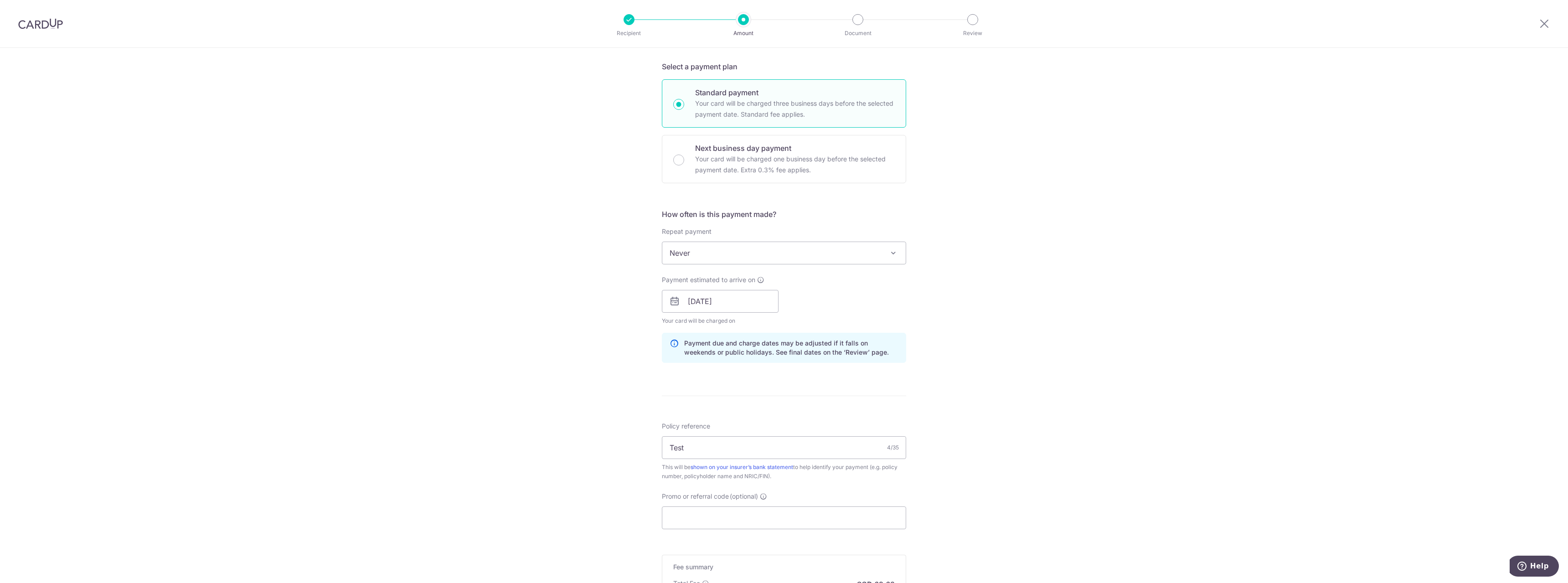
scroll to position [63, 0]
